Goal: Task Accomplishment & Management: Manage account settings

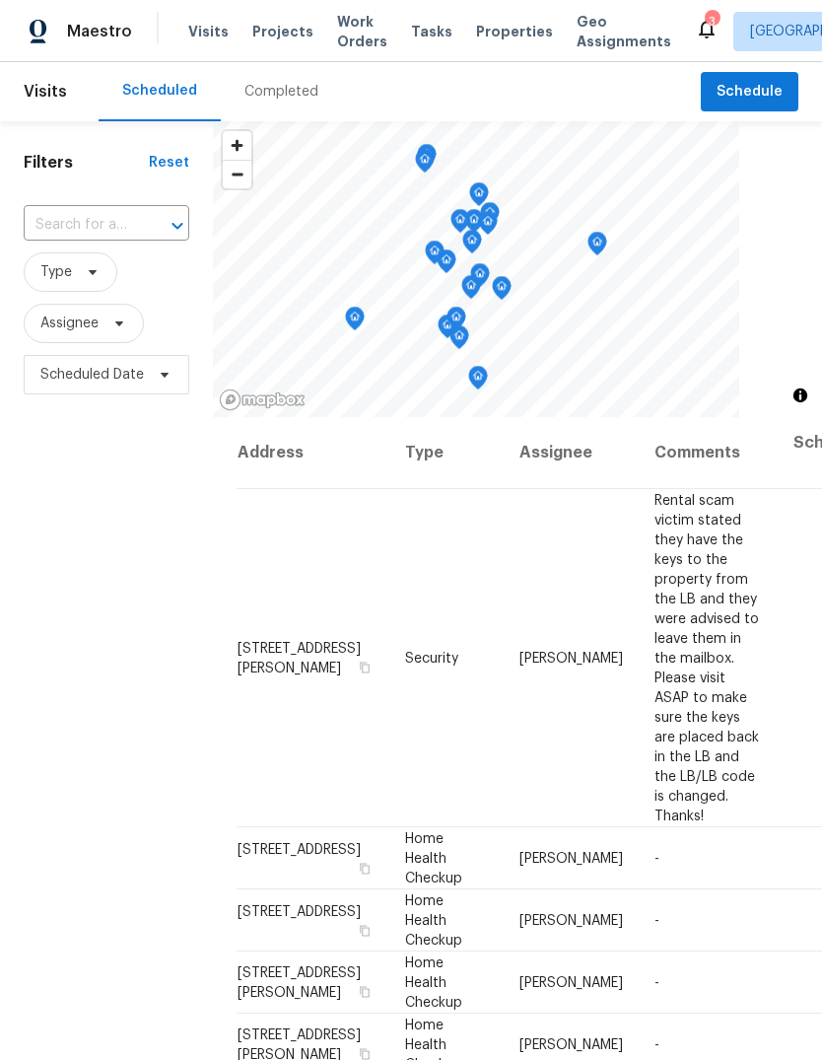
click at [121, 226] on input "text" at bounding box center [79, 225] width 110 height 31
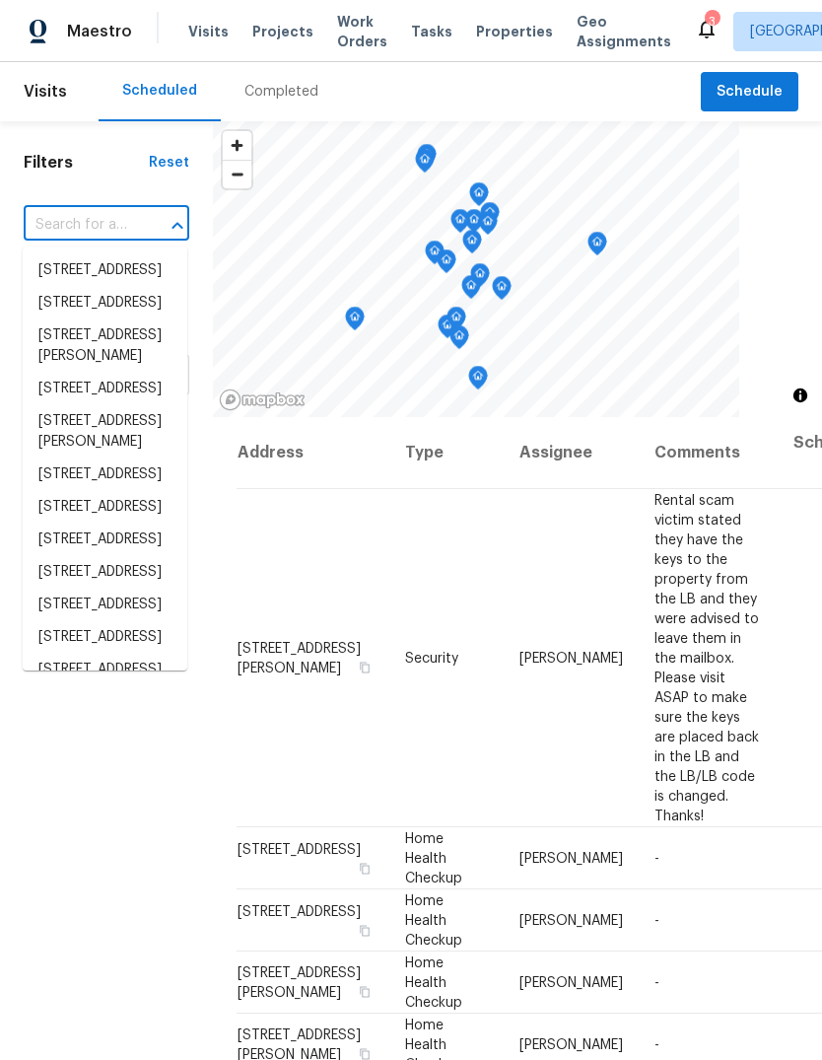
click at [112, 216] on input "text" at bounding box center [79, 225] width 110 height 31
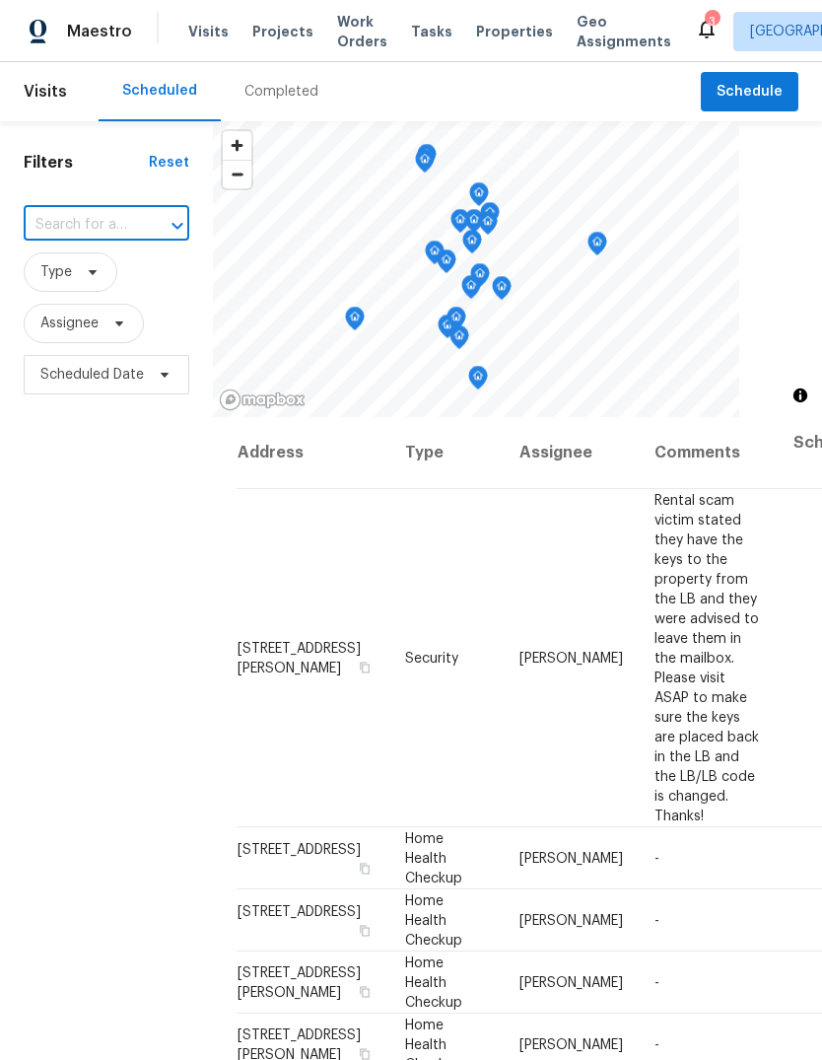
paste input "[STREET_ADDRESS][PERSON_NAME]"
type input "[STREET_ADDRESS][PERSON_NAME]"
click at [125, 278] on li "[STREET_ADDRESS][PERSON_NAME]" at bounding box center [105, 280] width 165 height 53
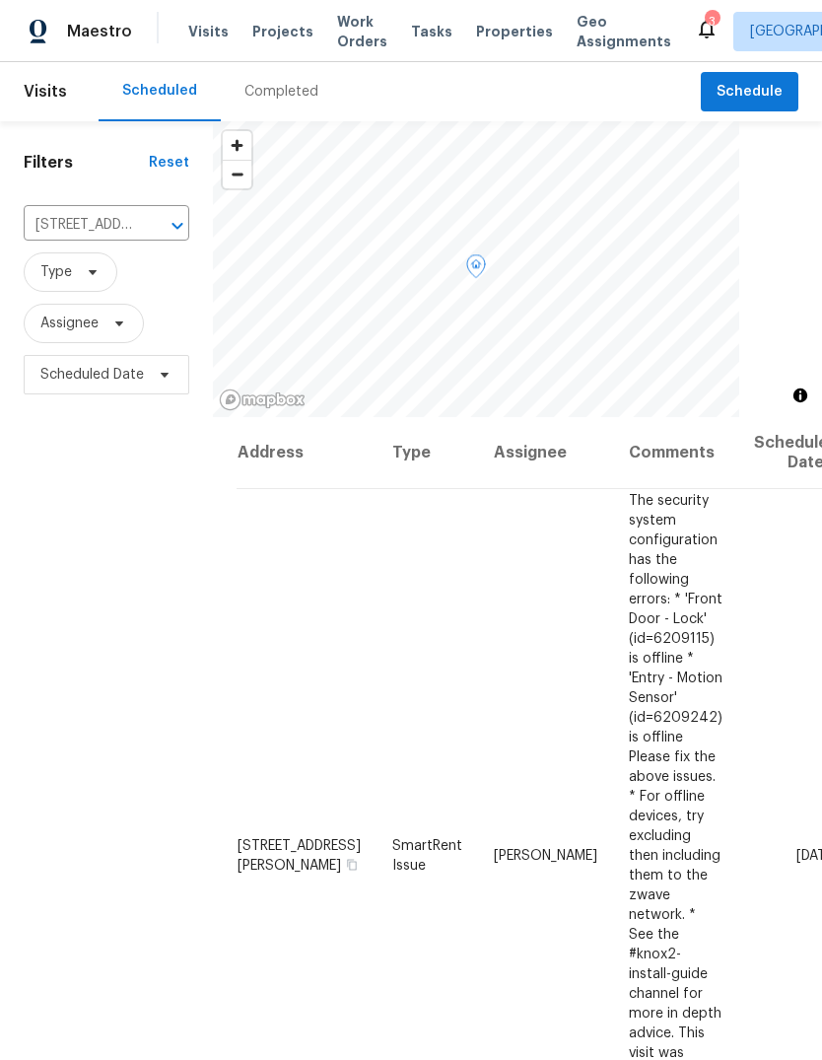
click at [0, 0] on span at bounding box center [0, 0] width 0 height 0
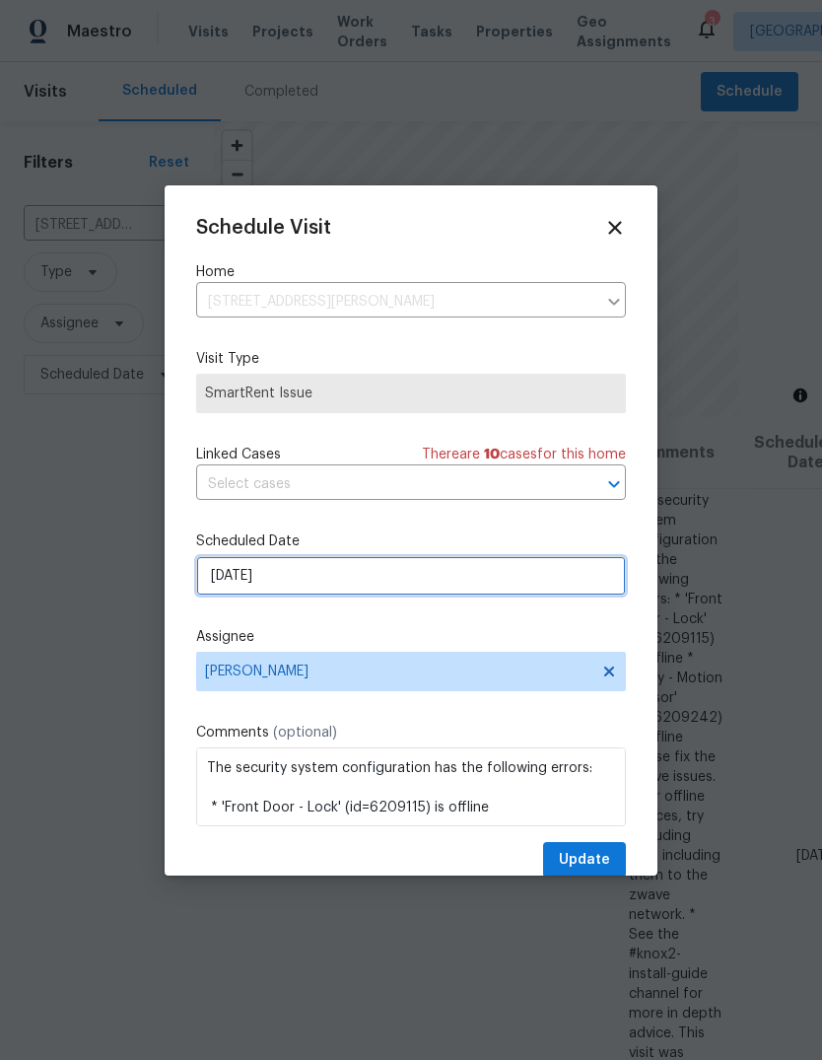
click at [377, 570] on input "[DATE]" at bounding box center [411, 575] width 430 height 39
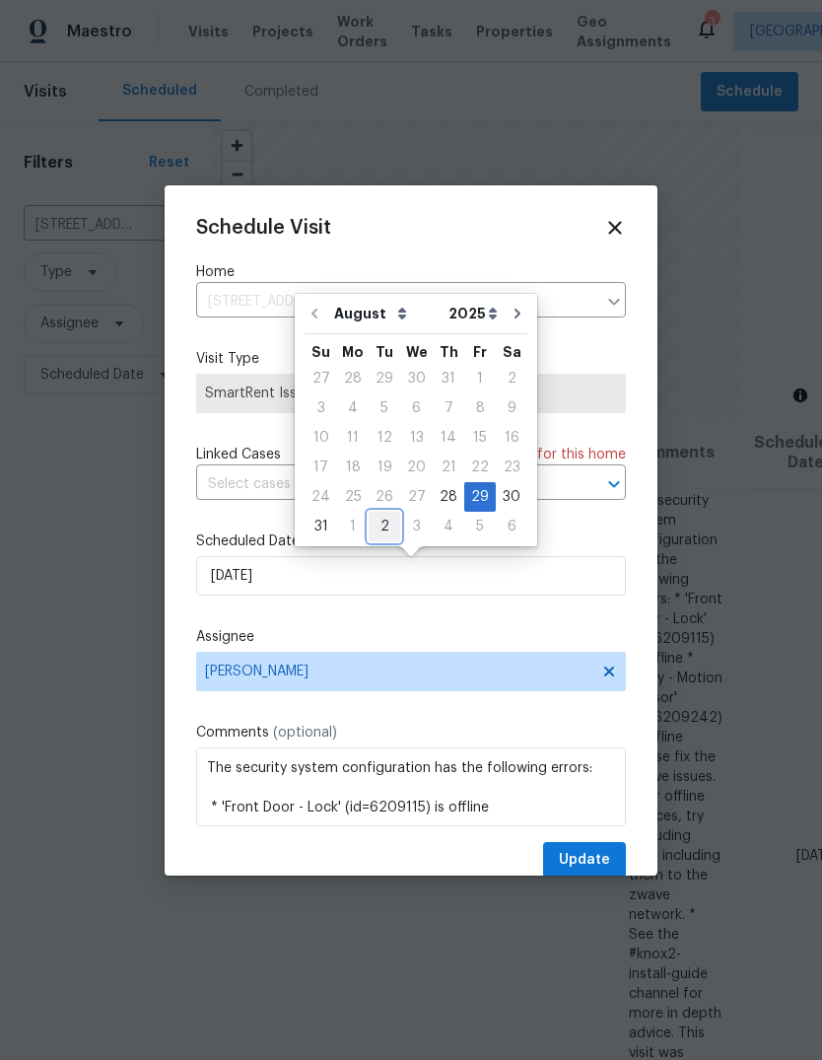
click at [378, 528] on div "2" at bounding box center [385, 527] width 32 height 28
type input "[DATE]"
select select "8"
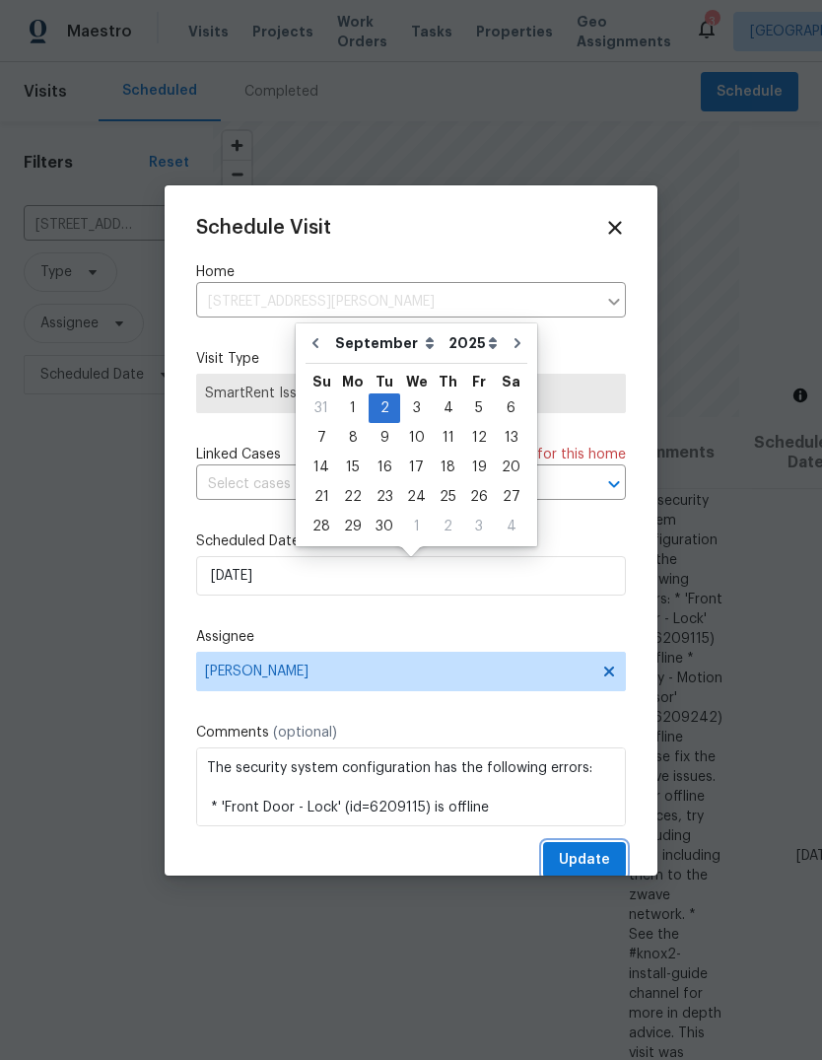
click at [586, 871] on span "Update" at bounding box center [584, 860] width 51 height 25
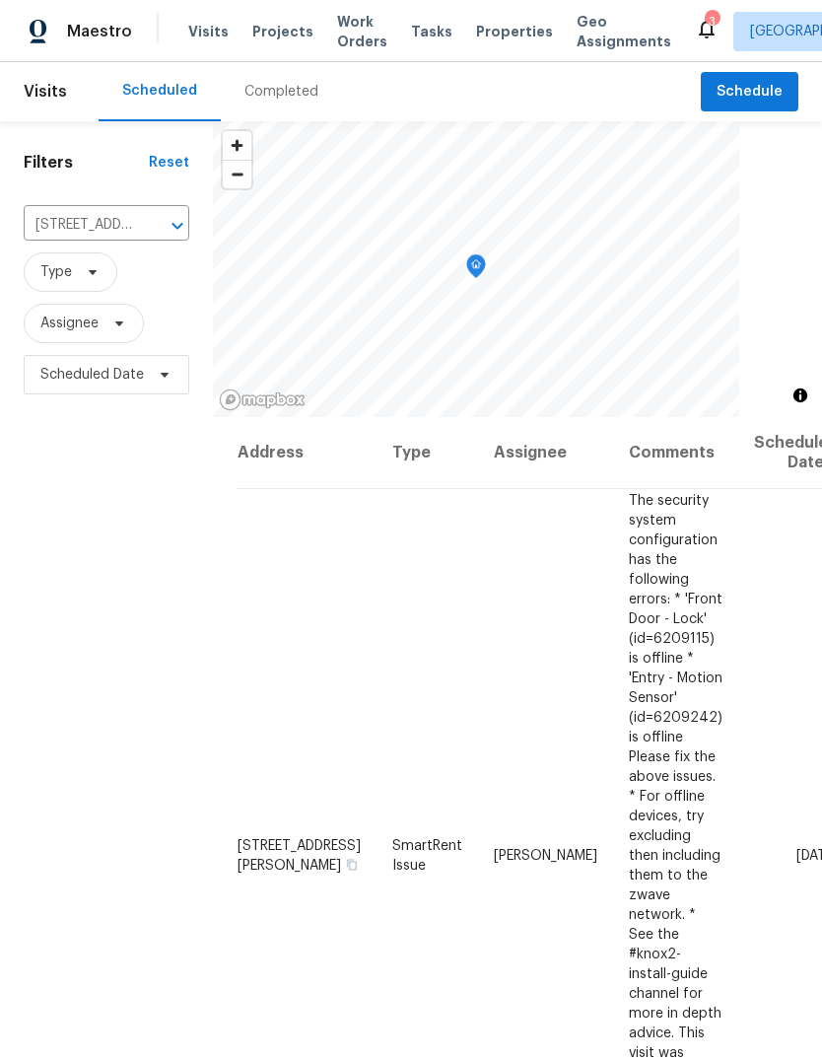
click at [160, 234] on icon "Clear" at bounding box center [152, 226] width 20 height 20
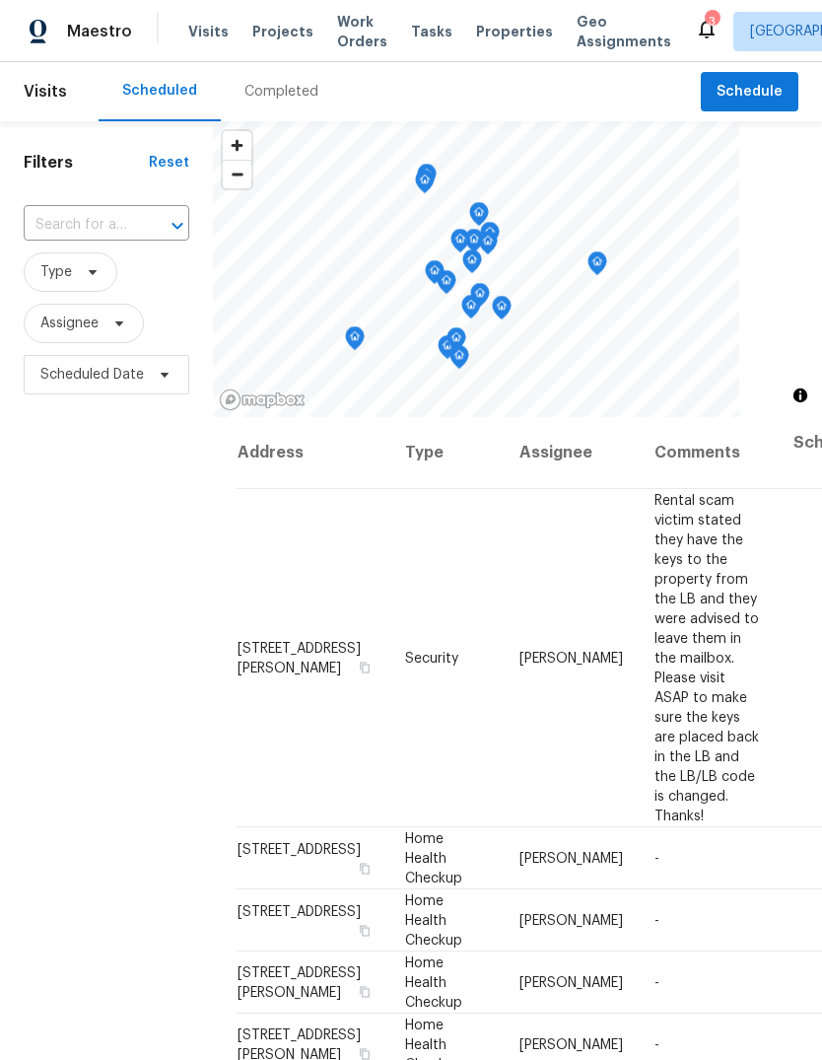
click at [127, 228] on input "text" at bounding box center [79, 225] width 110 height 31
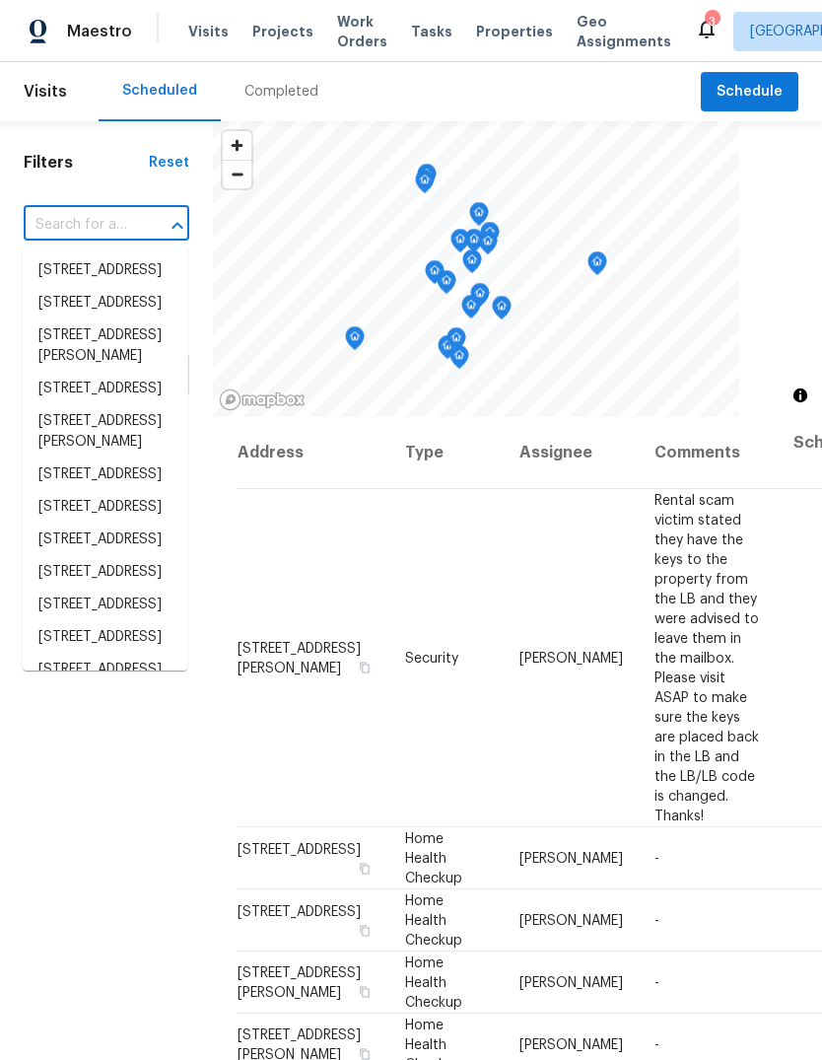
click at [108, 220] on input "text" at bounding box center [79, 225] width 110 height 31
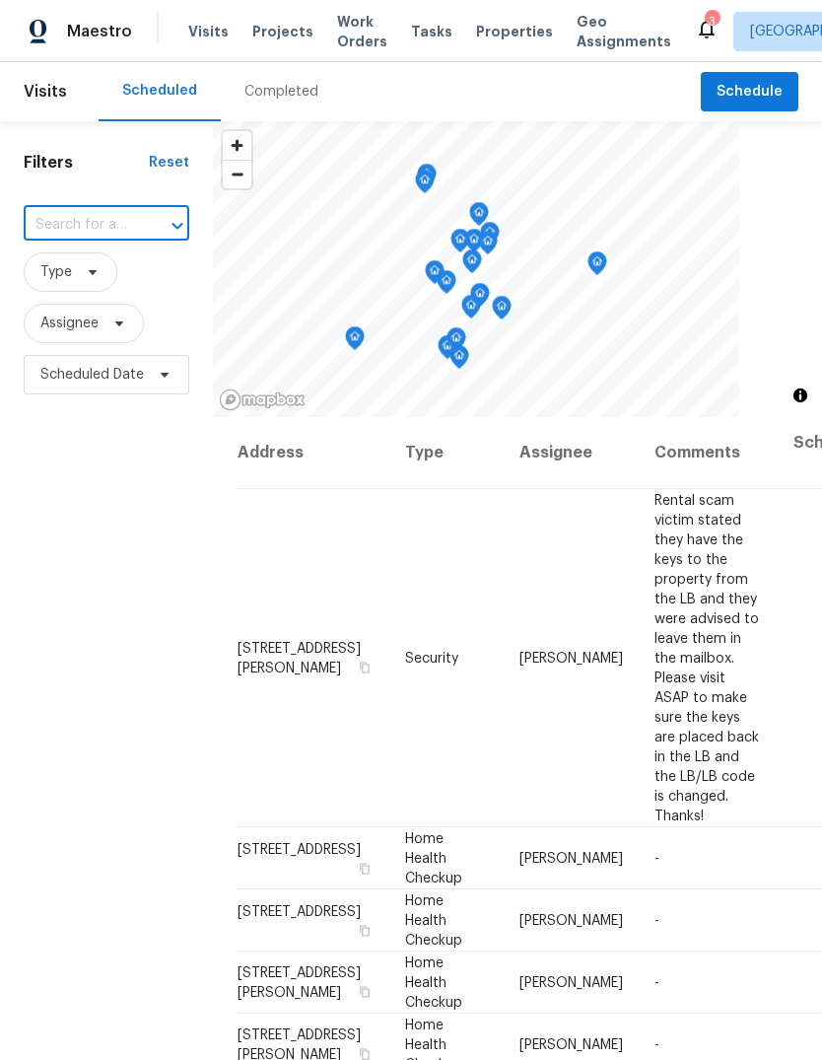
paste input "[STREET_ADDRESS]"
type input "[STREET_ADDRESS]"
click at [124, 287] on li "[STREET_ADDRESS]" at bounding box center [105, 270] width 165 height 33
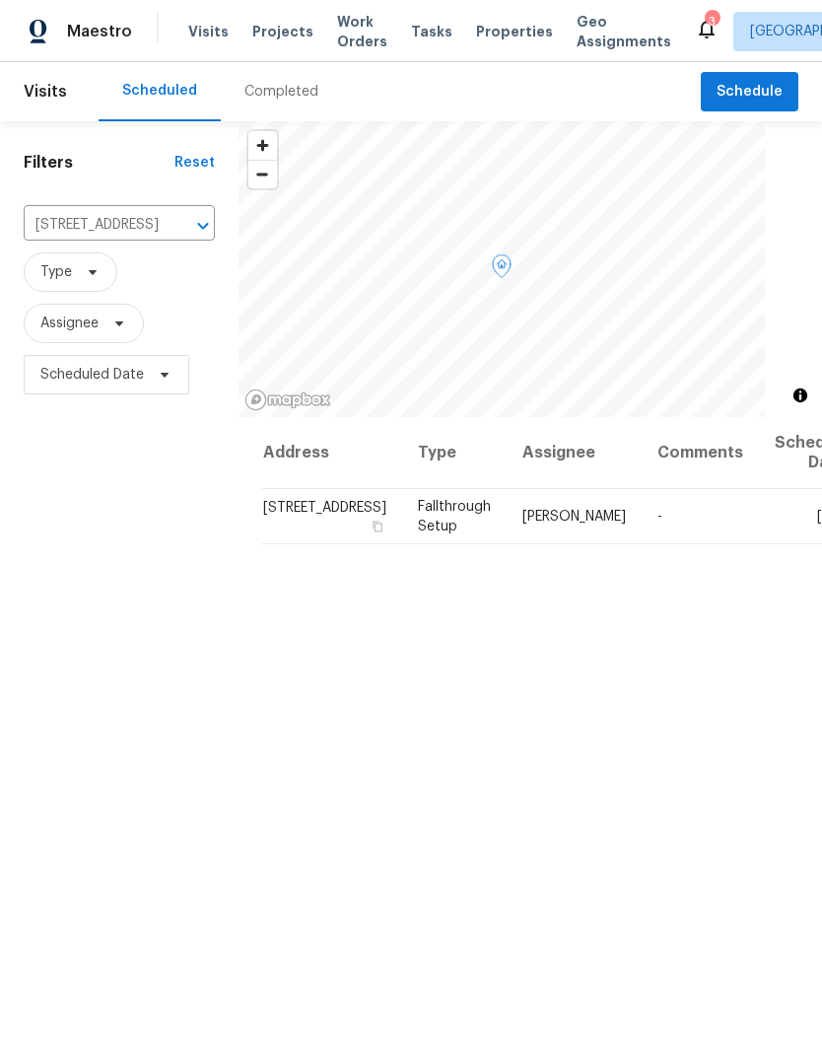
click at [0, 0] on span at bounding box center [0, 0] width 0 height 0
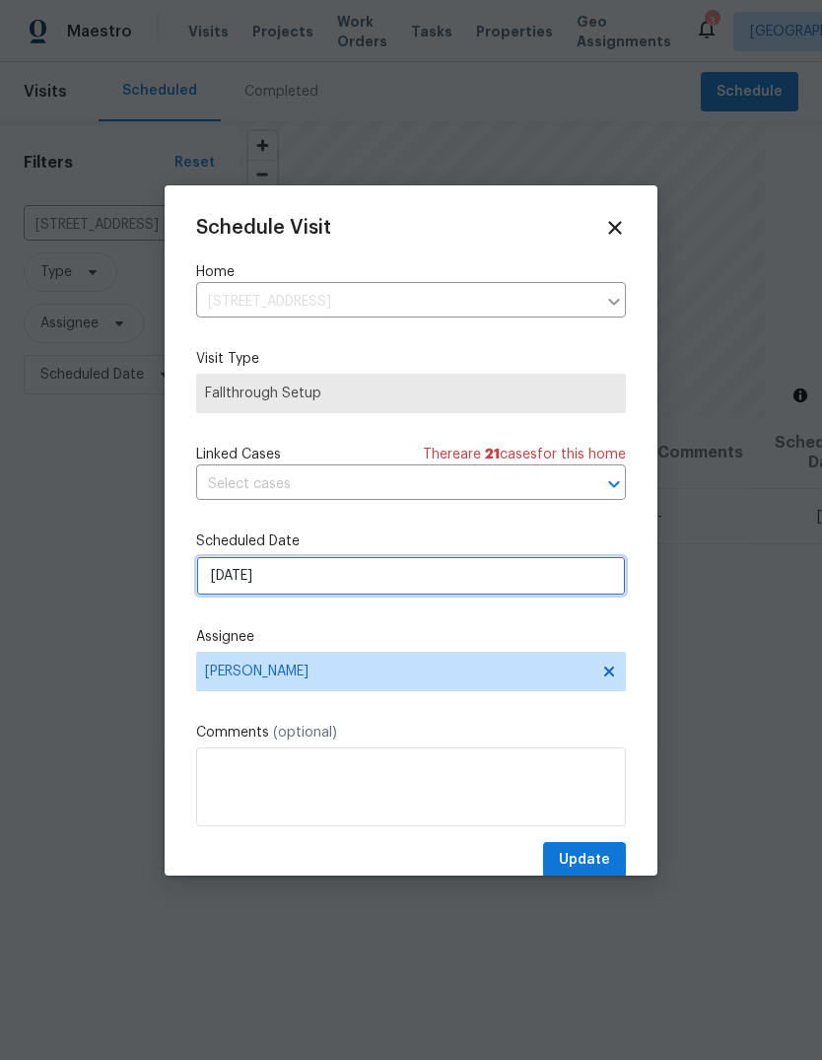
click at [363, 580] on input "[DATE]" at bounding box center [411, 575] width 430 height 39
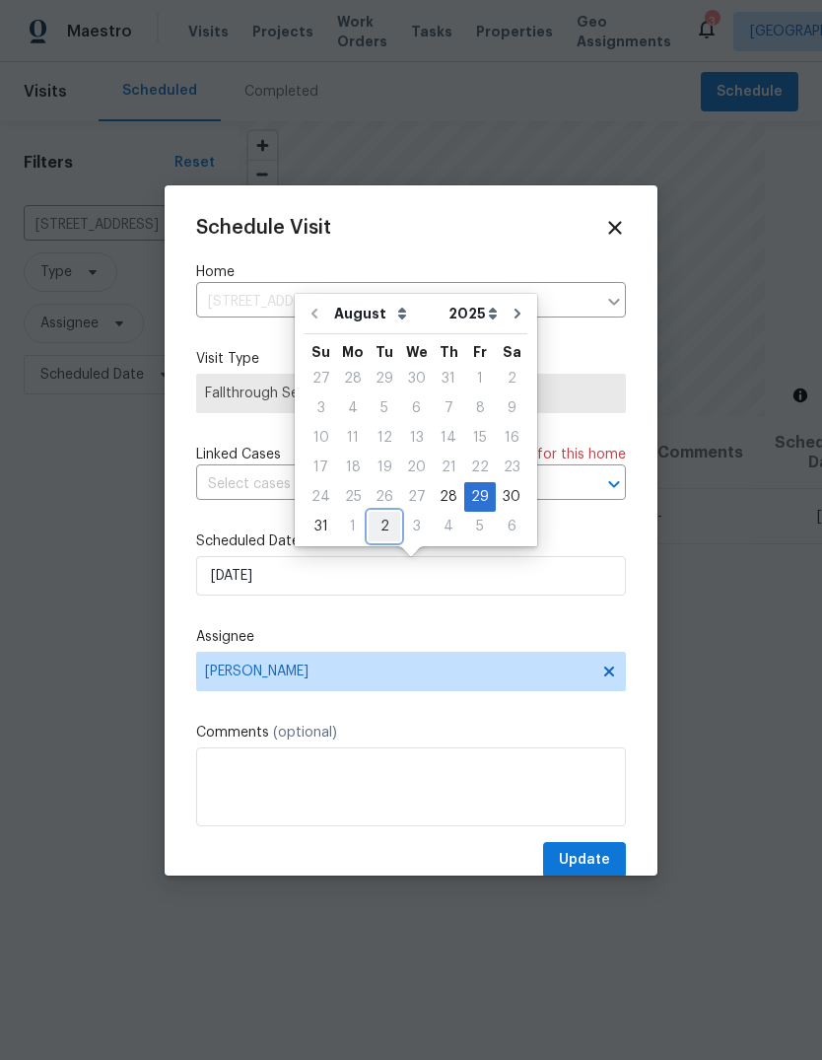
click at [378, 516] on div "2" at bounding box center [385, 527] width 32 height 28
type input "[DATE]"
select select "8"
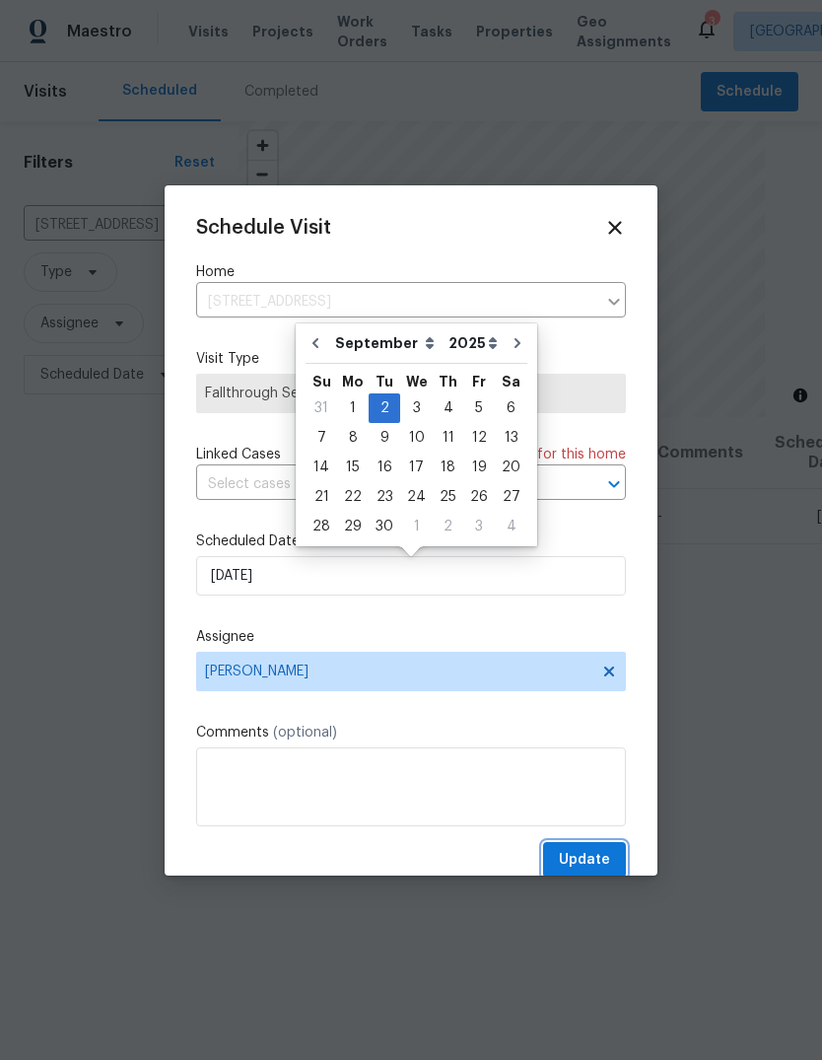
click at [583, 849] on button "Update" at bounding box center [584, 860] width 83 height 36
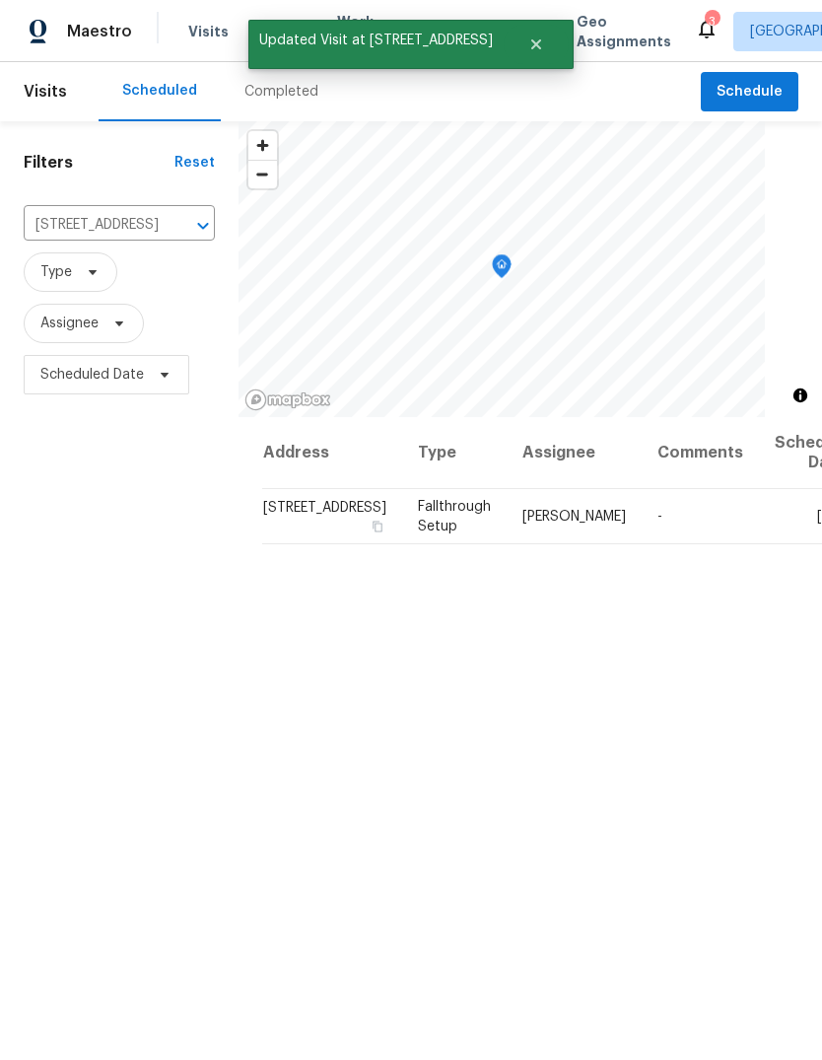
click at [705, 20] on div "3" at bounding box center [712, 22] width 14 height 20
click at [695, 33] on icon at bounding box center [707, 29] width 24 height 24
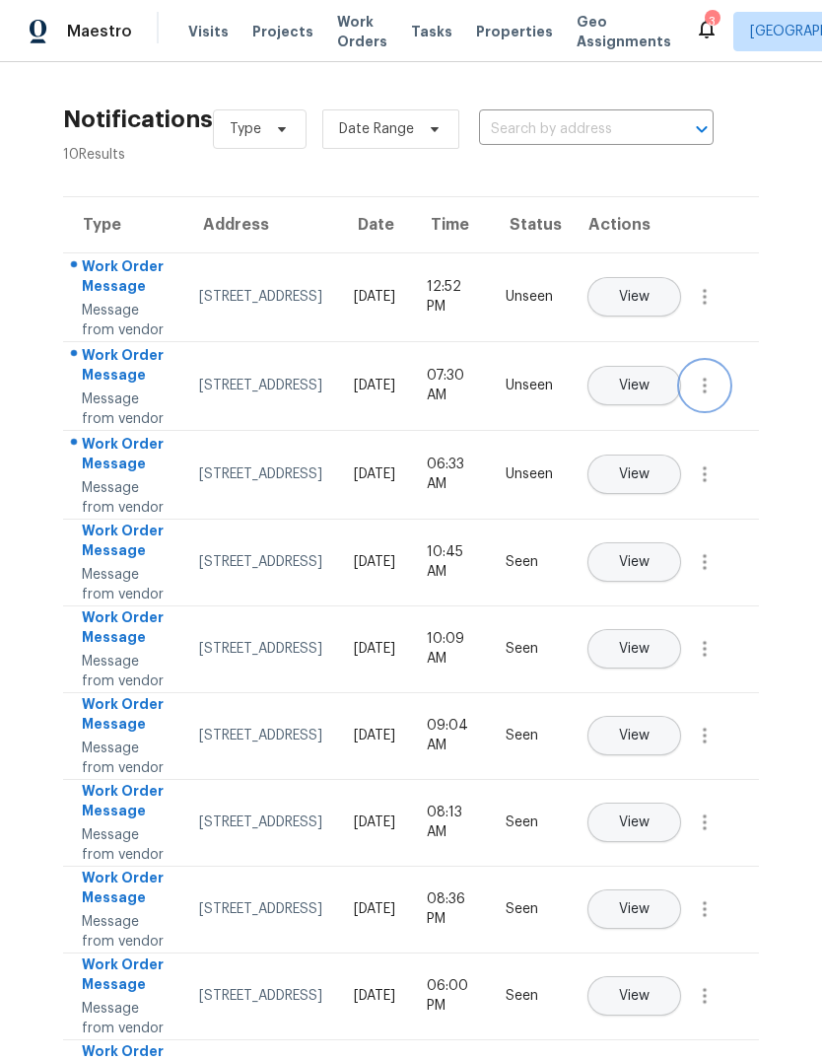
click at [697, 397] on icon "button" at bounding box center [705, 386] width 24 height 24
click at [646, 455] on link "Mark Seen" at bounding box center [593, 469] width 168 height 30
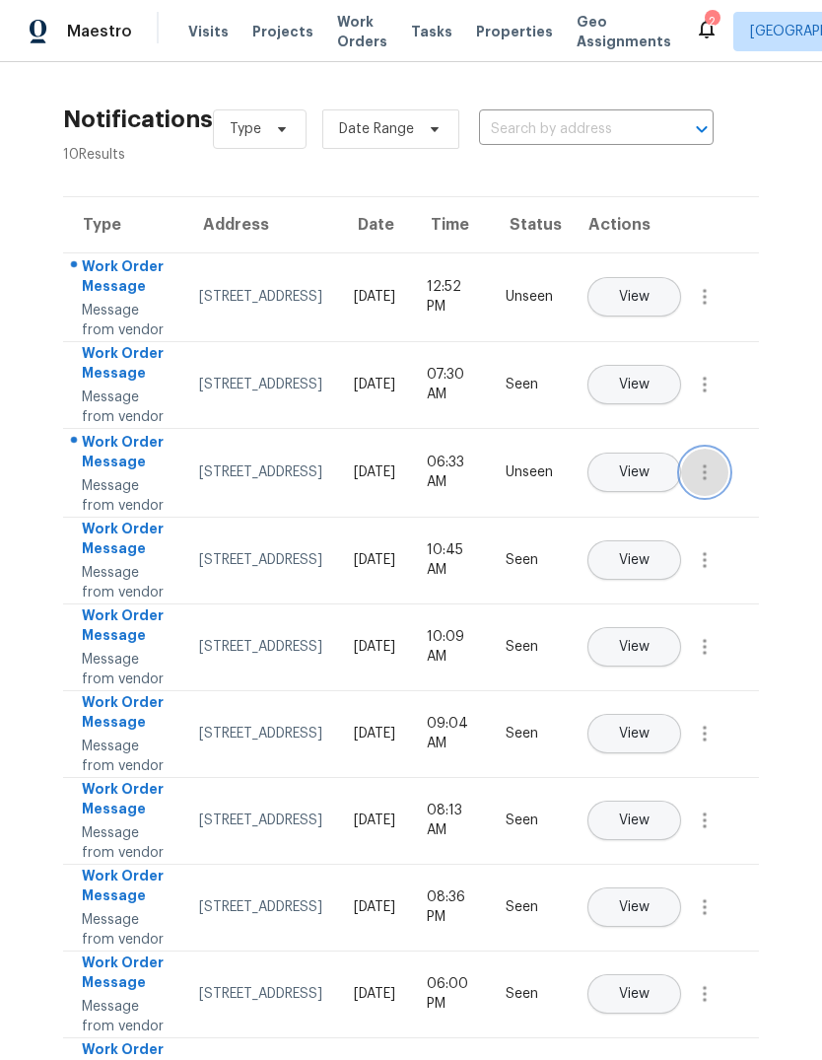
click at [711, 484] on icon "button" at bounding box center [705, 472] width 24 height 24
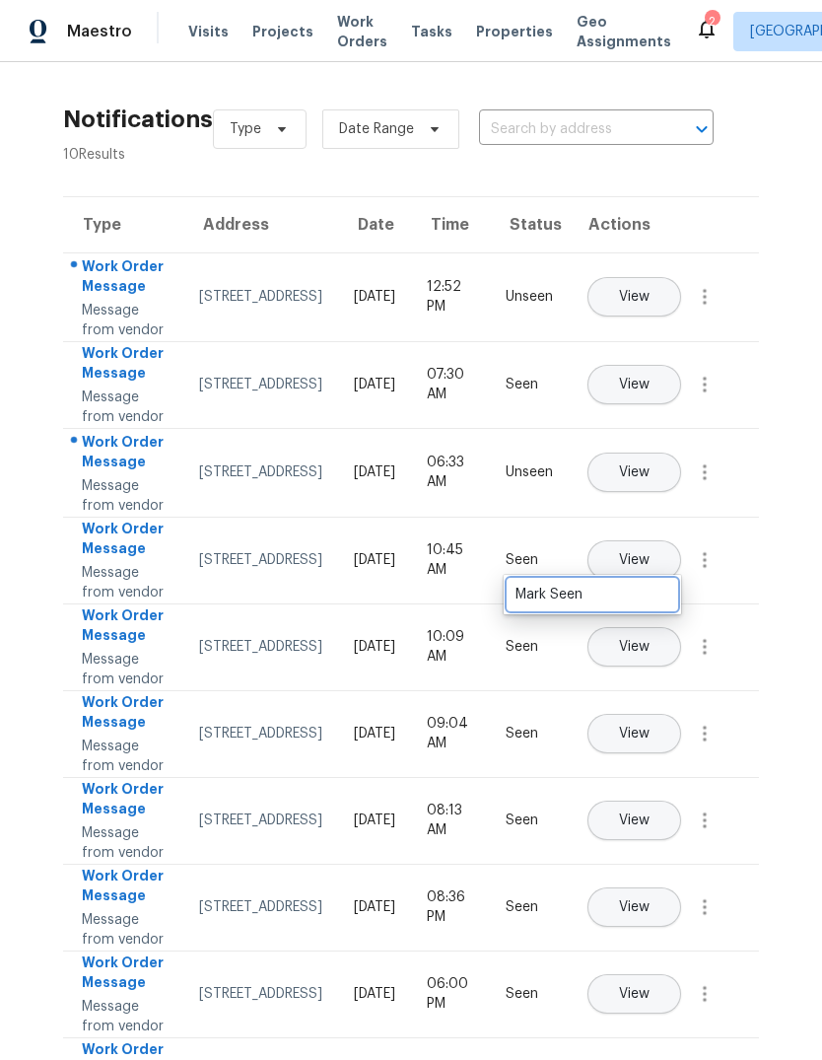
click at [657, 583] on link "Mark Seen" at bounding box center [593, 595] width 168 height 30
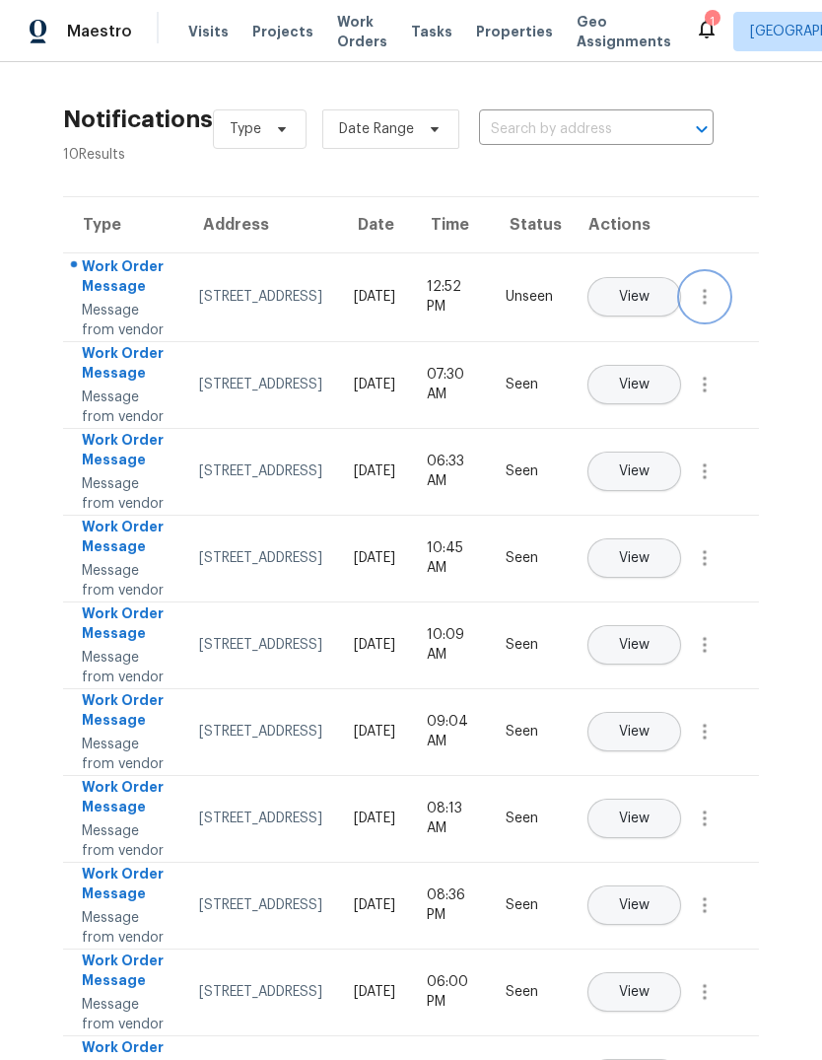
click at [701, 309] on icon "button" at bounding box center [705, 297] width 24 height 24
click at [647, 351] on link "Mark Seen" at bounding box center [593, 340] width 168 height 30
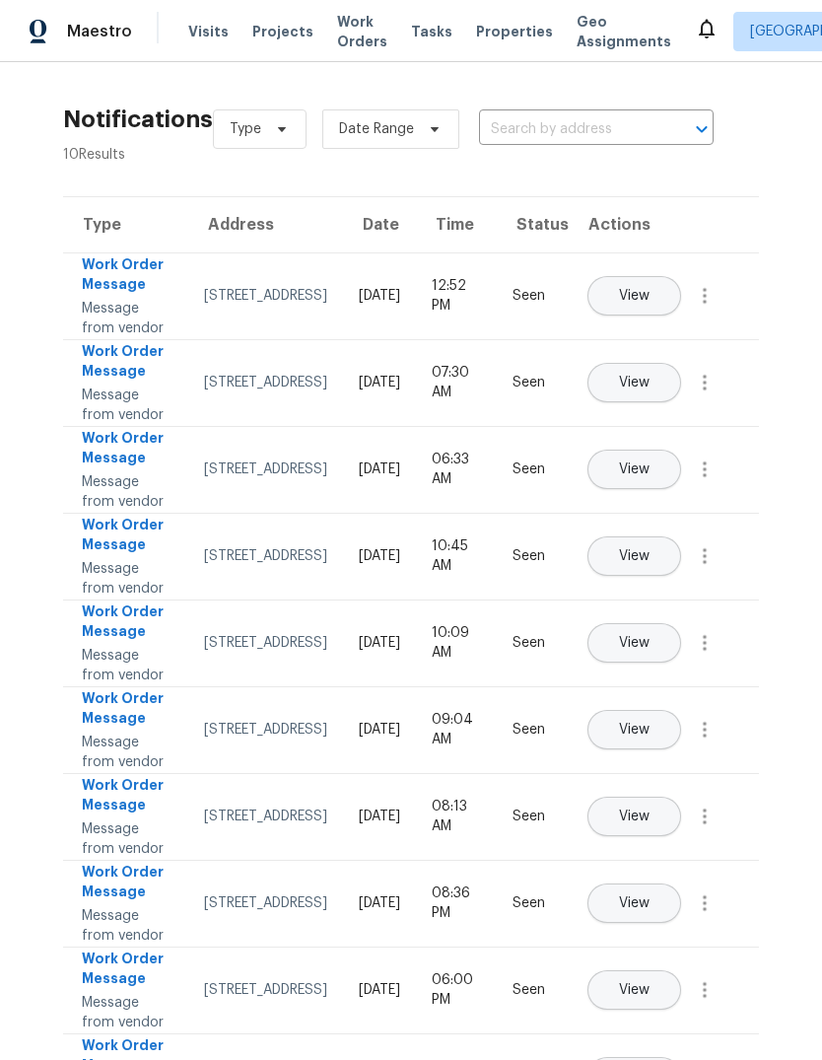
click at [198, 36] on span "Visits" at bounding box center [208, 32] width 40 height 20
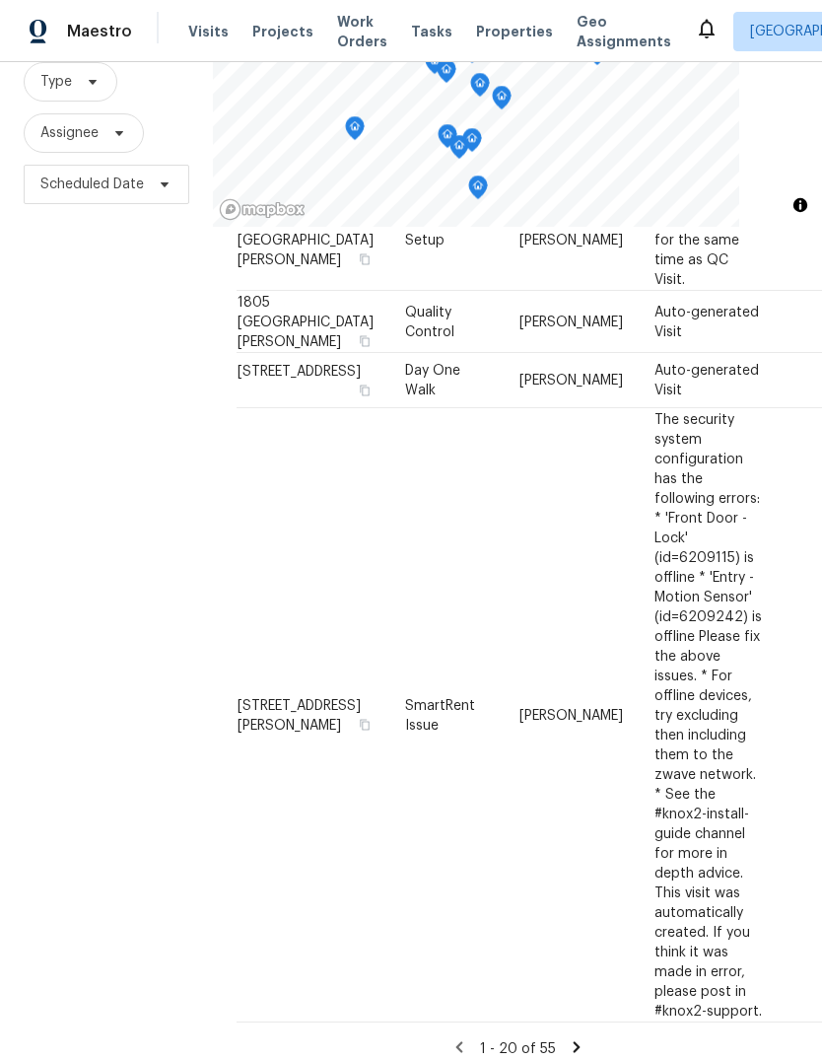
scroll to position [74, 0]
click at [576, 1038] on icon at bounding box center [577, 1047] width 18 height 18
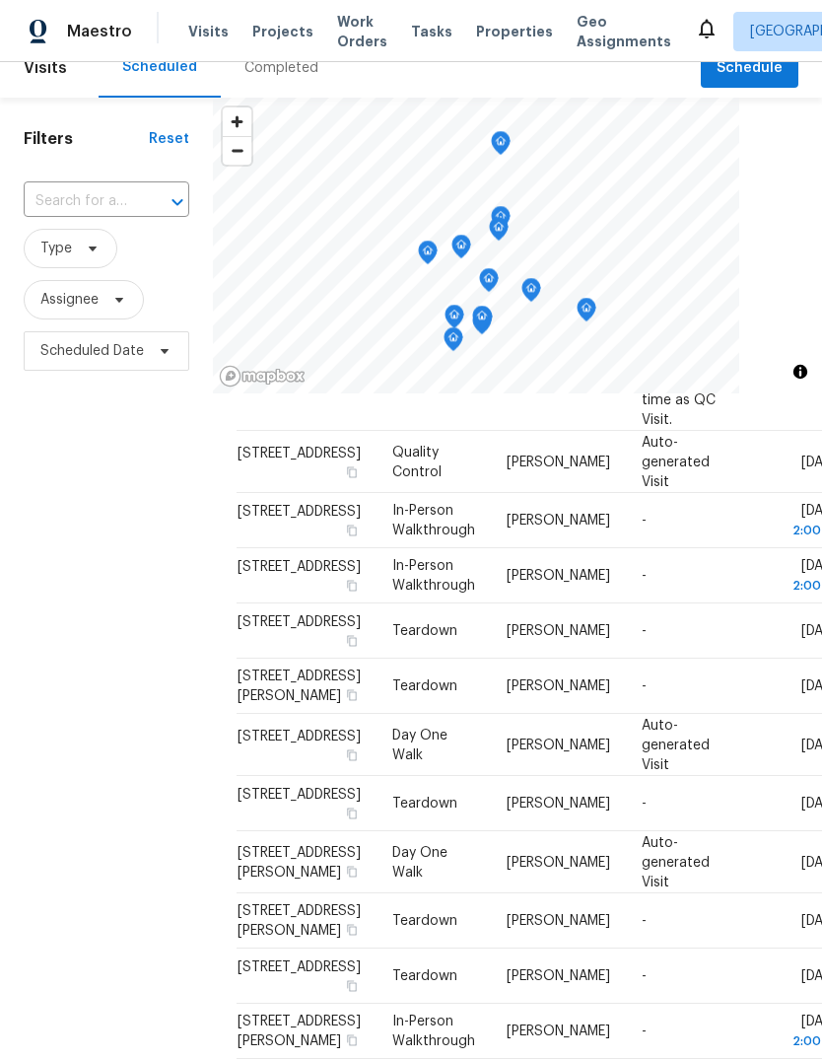
scroll to position [397, 0]
